Goal: Information Seeking & Learning: Learn about a topic

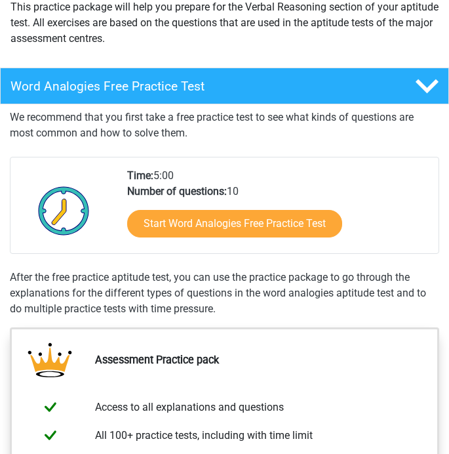
scroll to position [184, 0]
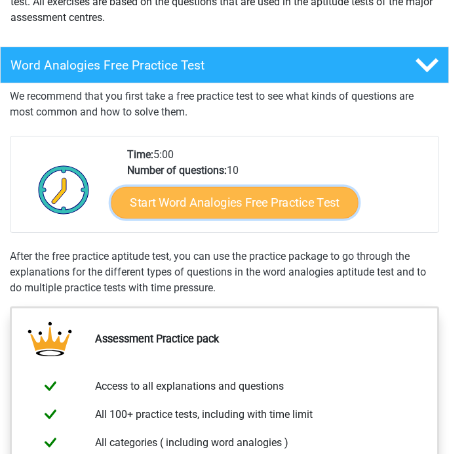
click at [228, 197] on link "Start Word Analogies Free Practice Test" at bounding box center [235, 202] width 247 height 31
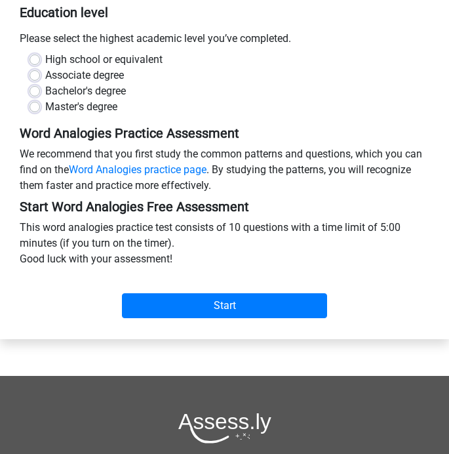
scroll to position [257, 0]
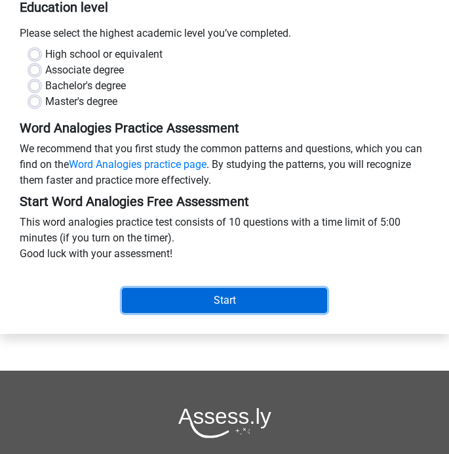
click at [191, 297] on input "Start" at bounding box center [224, 300] width 205 height 25
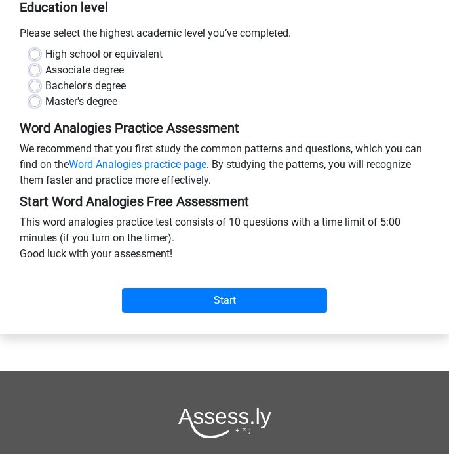
click at [45, 55] on label "High school or equivalent" at bounding box center [103, 55] width 117 height 16
click at [37, 55] on input "High school or equivalent" at bounding box center [35, 53] width 10 height 13
radio input "true"
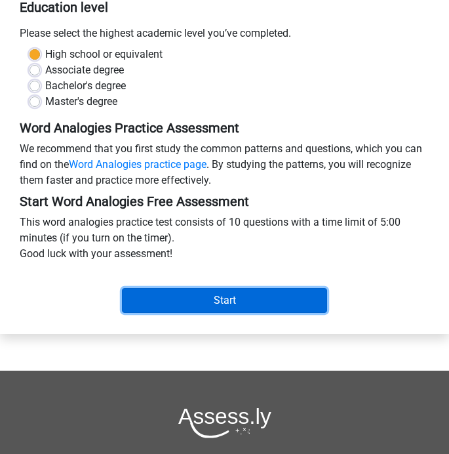
click at [228, 298] on input "Start" at bounding box center [224, 300] width 205 height 25
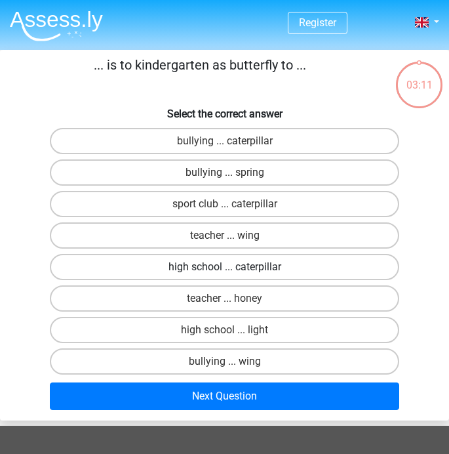
click at [220, 269] on label "high school ... caterpillar" at bounding box center [225, 267] width 350 height 26
click at [225, 269] on input "high school ... caterpillar" at bounding box center [229, 271] width 9 height 9
radio input "true"
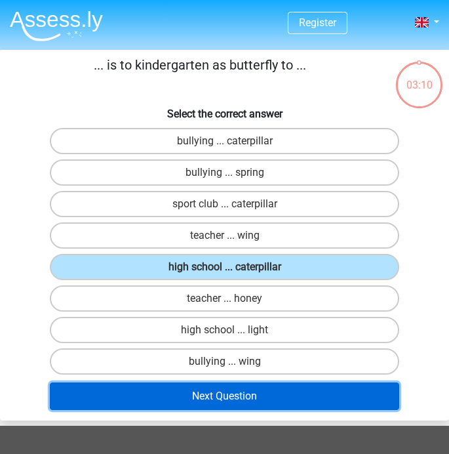
click at [241, 400] on button "Next Question" at bounding box center [225, 396] width 350 height 28
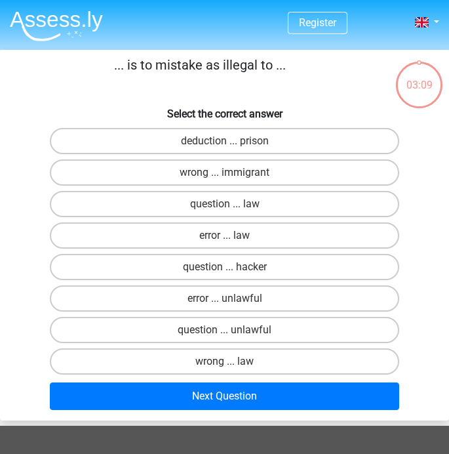
scroll to position [50, 0]
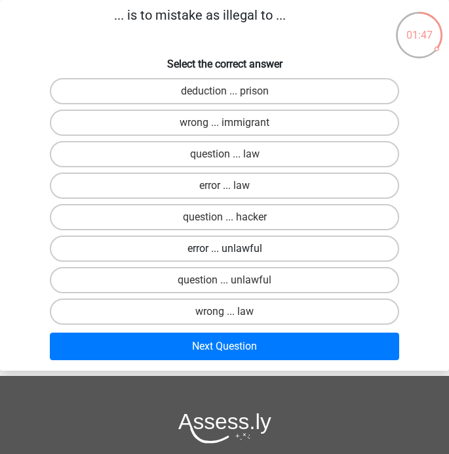
click at [258, 253] on label "error ... unlawful" at bounding box center [225, 249] width 350 height 26
click at [234, 253] on input "error ... unlawful" at bounding box center [229, 253] width 9 height 9
radio input "true"
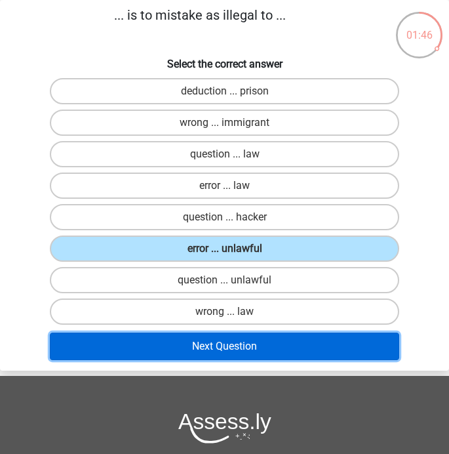
click at [220, 348] on button "Next Question" at bounding box center [225, 347] width 350 height 28
